Goal: Task Accomplishment & Management: Manage account settings

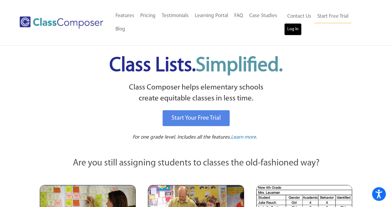
click at [293, 28] on link "Log In" at bounding box center [292, 29] width 17 height 12
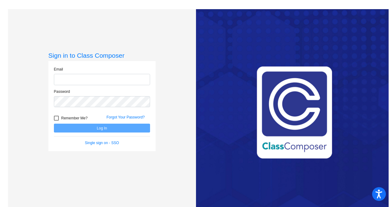
type input "tudman@blainesd.org"
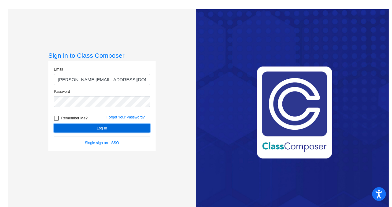
click at [100, 130] on button "Log In" at bounding box center [102, 128] width 96 height 9
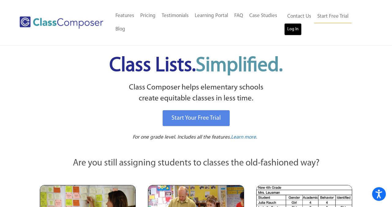
click at [291, 34] on link "Log In" at bounding box center [292, 29] width 17 height 12
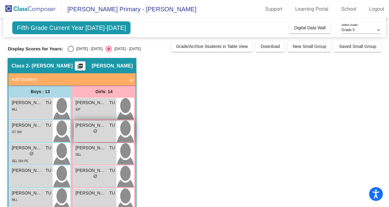
click at [107, 133] on div "lock do_not_disturb_alt" at bounding box center [94, 132] width 39 height 6
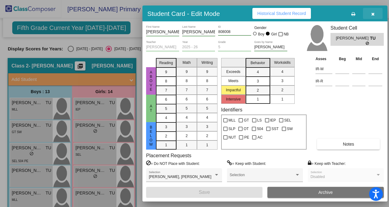
click at [372, 13] on icon "button" at bounding box center [372, 14] width 3 height 4
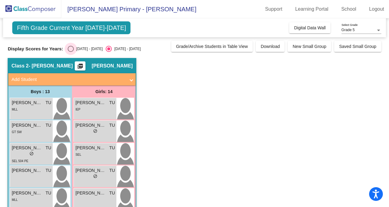
click at [72, 48] on div "Select an option" at bounding box center [71, 49] width 6 height 6
click at [71, 52] on input "2024 - 2025" at bounding box center [70, 52] width 0 height 0
radio input "true"
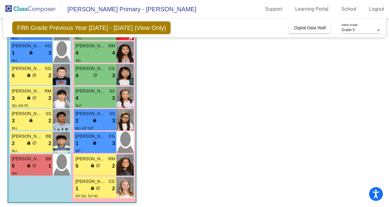
scroll to position [217, 0]
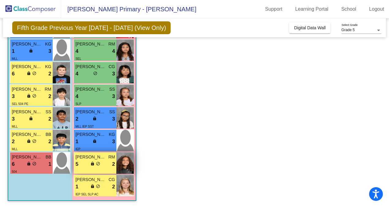
click at [107, 162] on div "5 lock do_not_disturb_alt 2" at bounding box center [94, 165] width 39 height 8
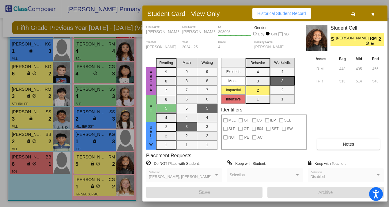
click at [373, 15] on icon "button" at bounding box center [372, 14] width 3 height 4
